Goal: Transaction & Acquisition: Purchase product/service

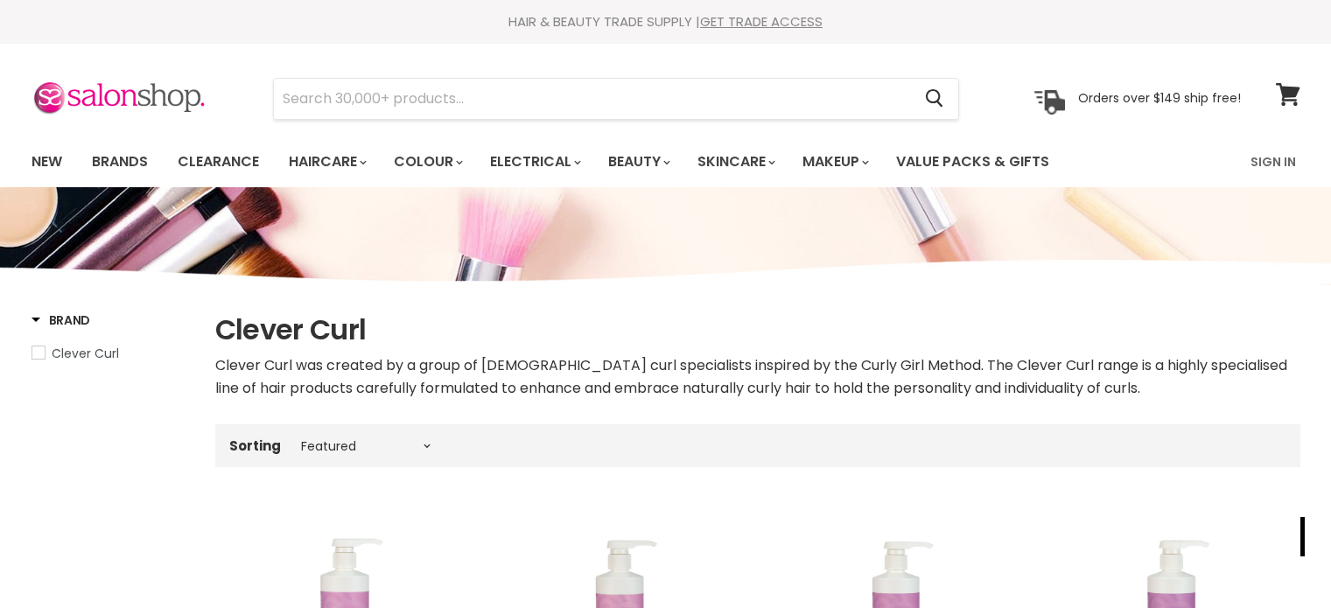
select select "manual"
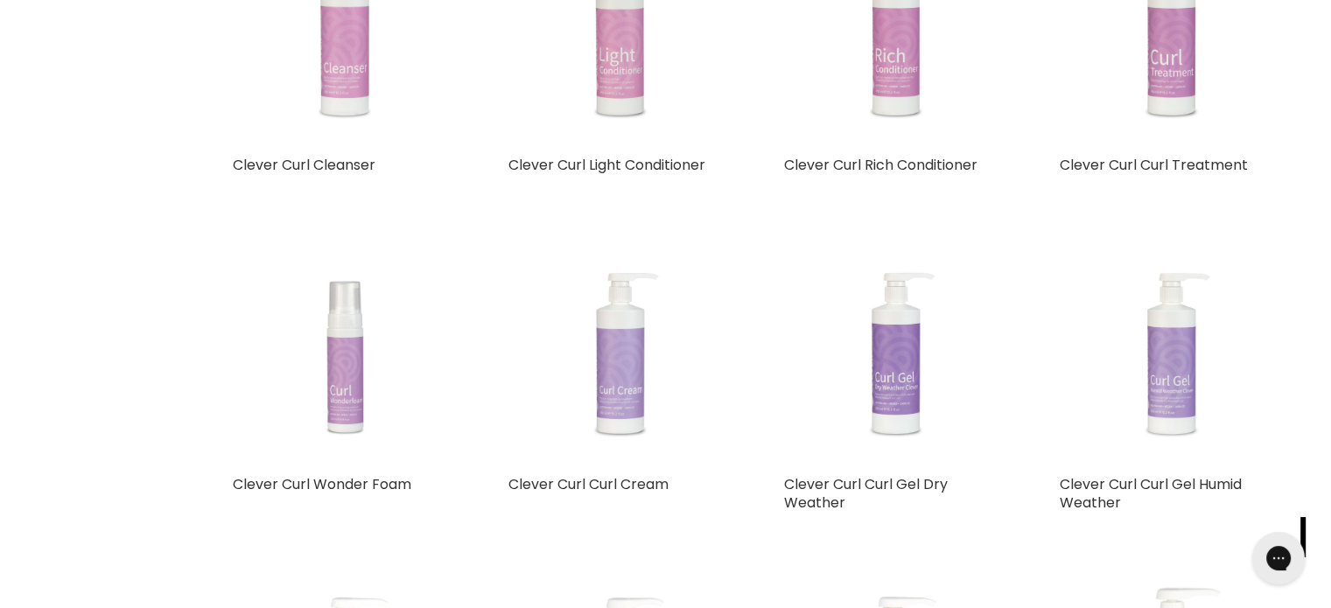
scroll to position [613, 0]
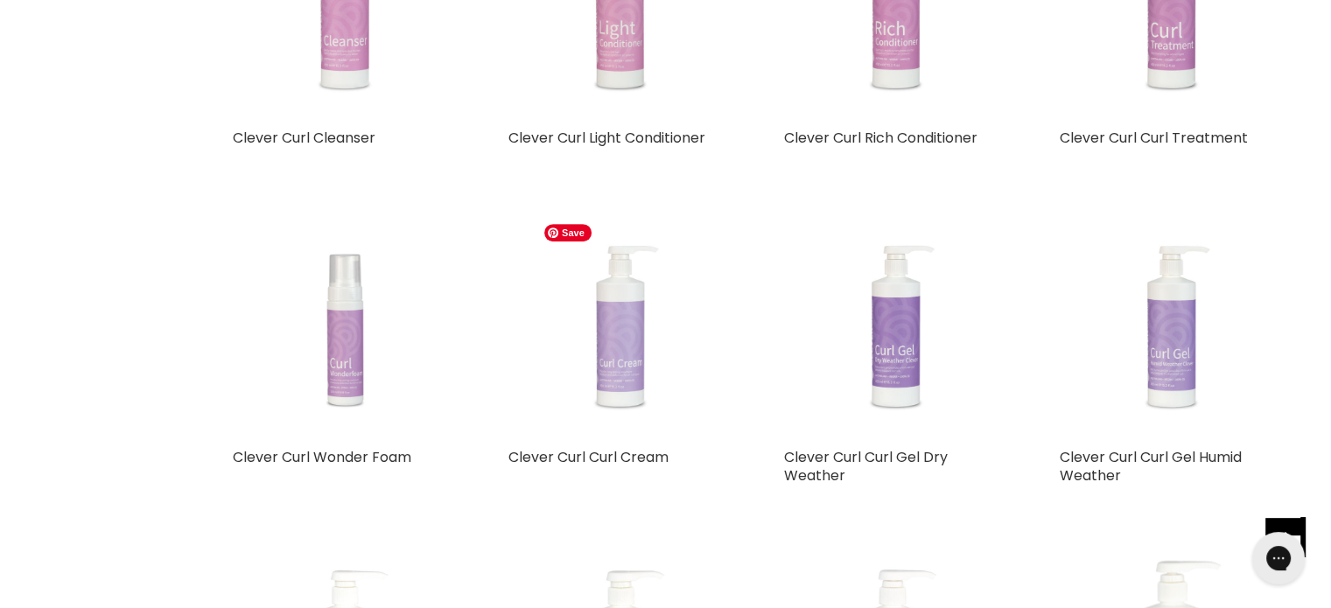
click at [620, 379] on img "Main content" at bounding box center [619, 327] width 167 height 223
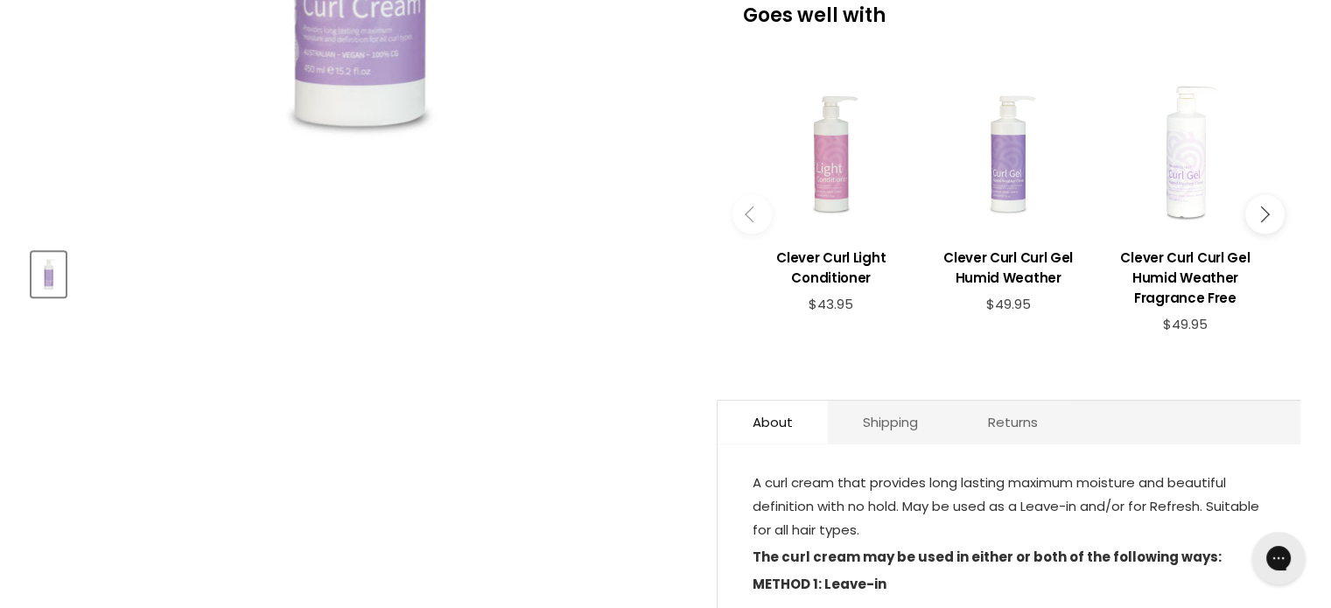
scroll to position [719, 0]
